Goal: Navigation & Orientation: Find specific page/section

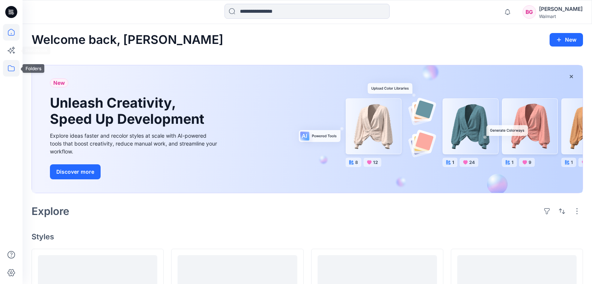
click at [8, 69] on icon at bounding box center [11, 68] width 17 height 17
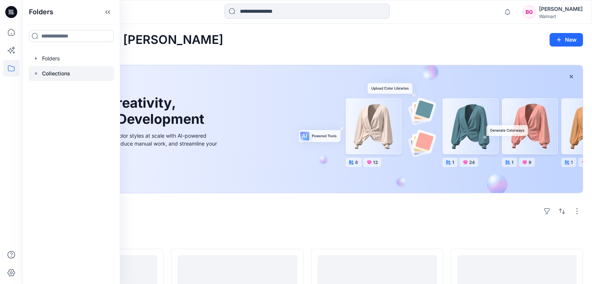
click at [54, 73] on p "Collections" at bounding box center [56, 73] width 28 height 9
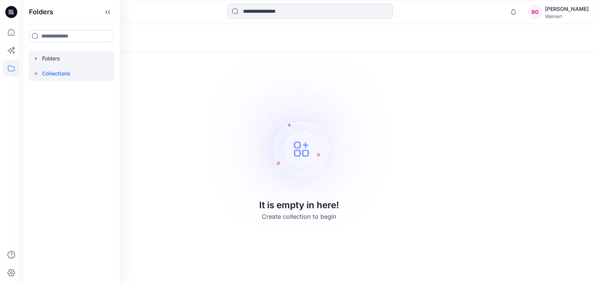
click at [57, 61] on div at bounding box center [72, 58] width 86 height 15
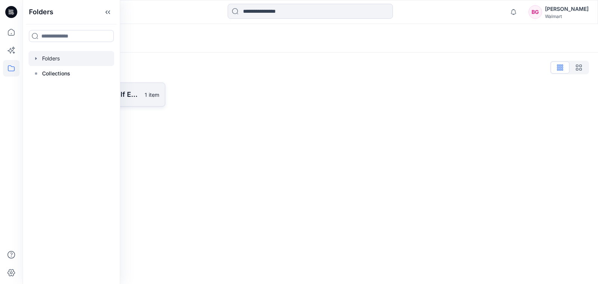
click at [130, 90] on p "TWEEN All Access/Self Esteem D33 Girls" at bounding box center [94, 94] width 92 height 11
